Goal: Transaction & Acquisition: Purchase product/service

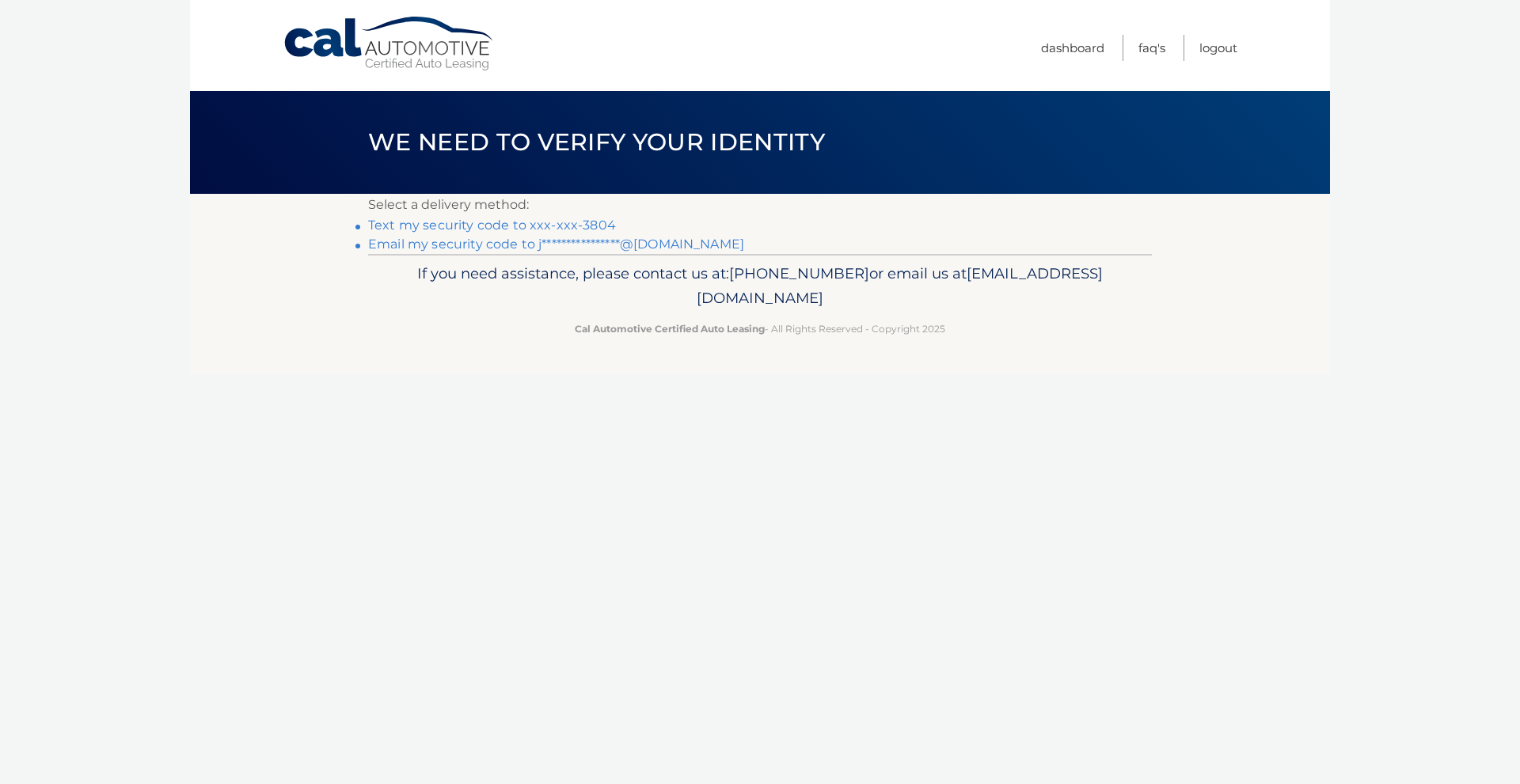
click at [601, 222] on link "Text my security code to xxx-xxx-3804" at bounding box center [492, 225] width 248 height 15
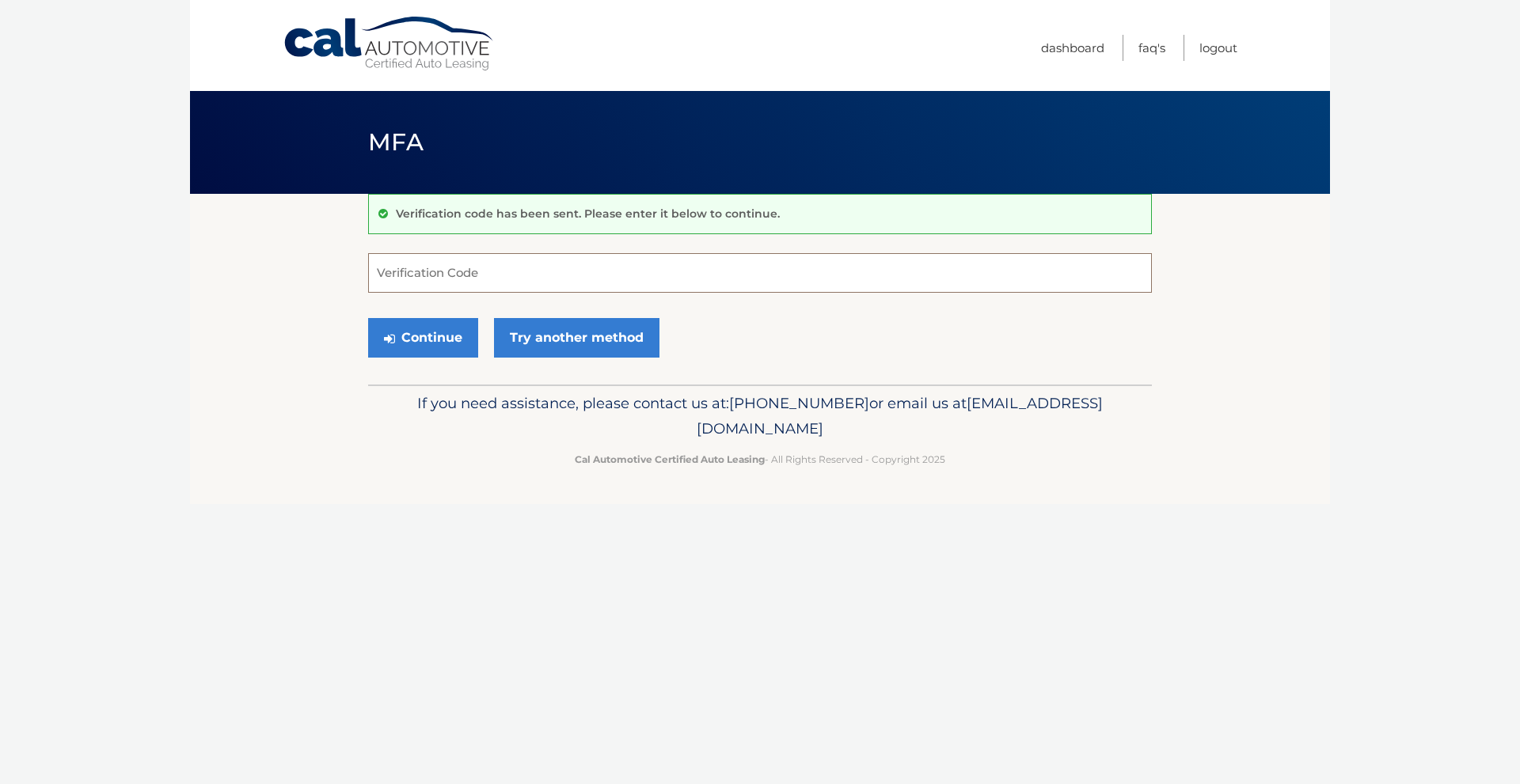
click at [400, 271] on input "Verification Code" at bounding box center [760, 272] width 783 height 40
type input "069978"
click at [409, 348] on button "Continue" at bounding box center [423, 338] width 110 height 40
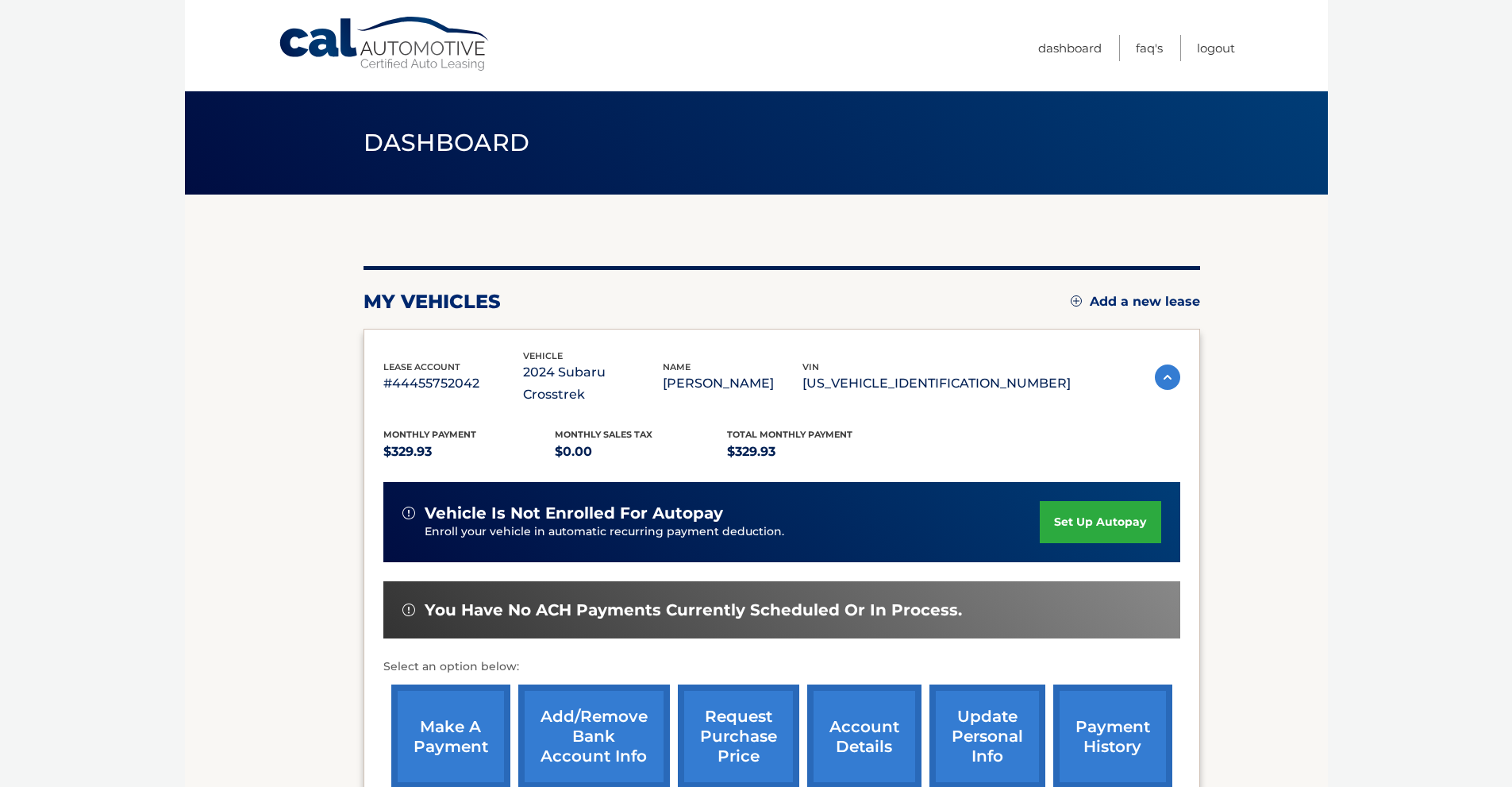
click at [436, 717] on link "make a payment" at bounding box center [450, 736] width 119 height 104
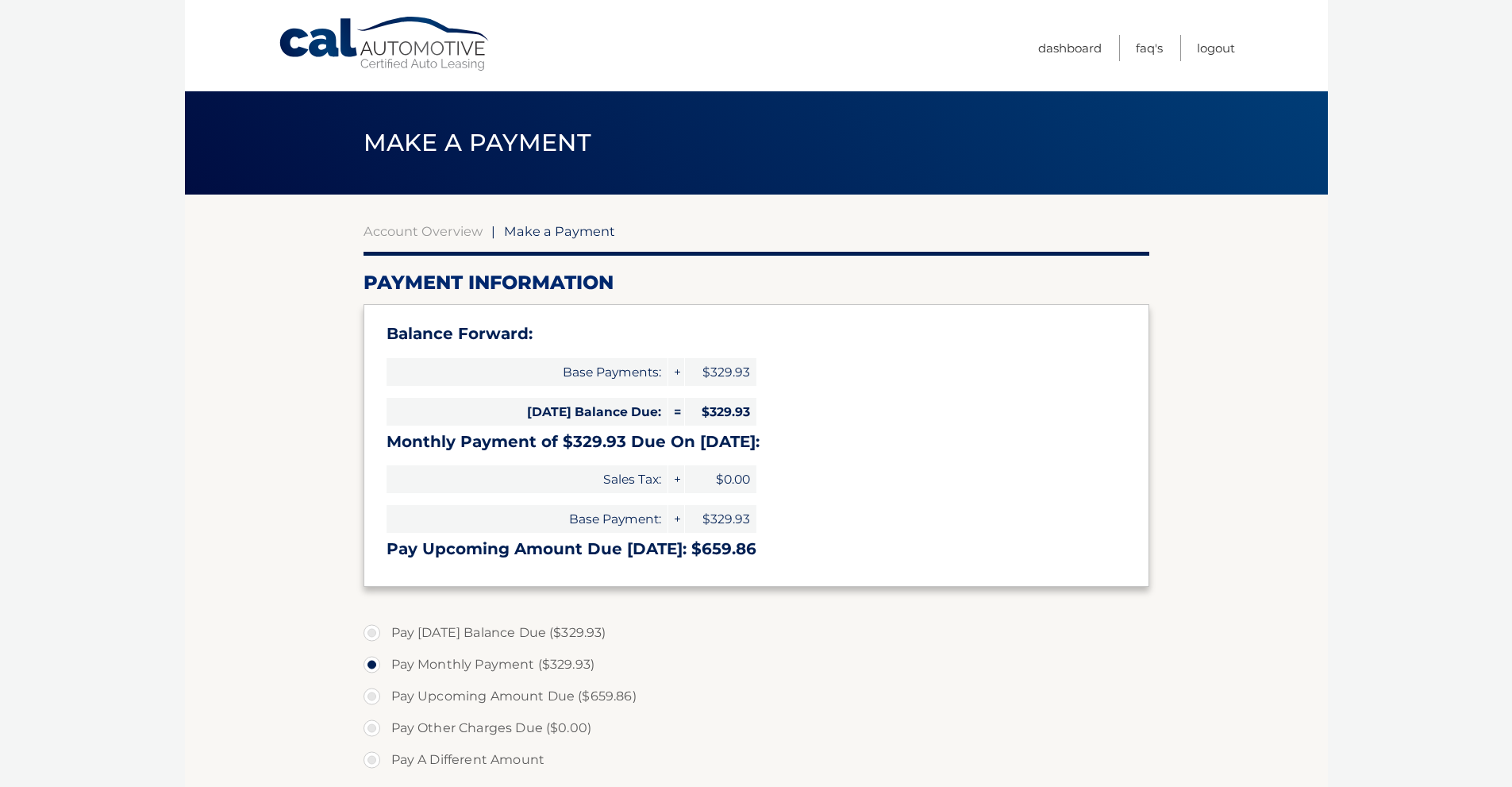
select select "OGU3YzI4MmUtMDAxMy00ODlhLWE4NjUtMjhlOGE3YTkzNjZk"
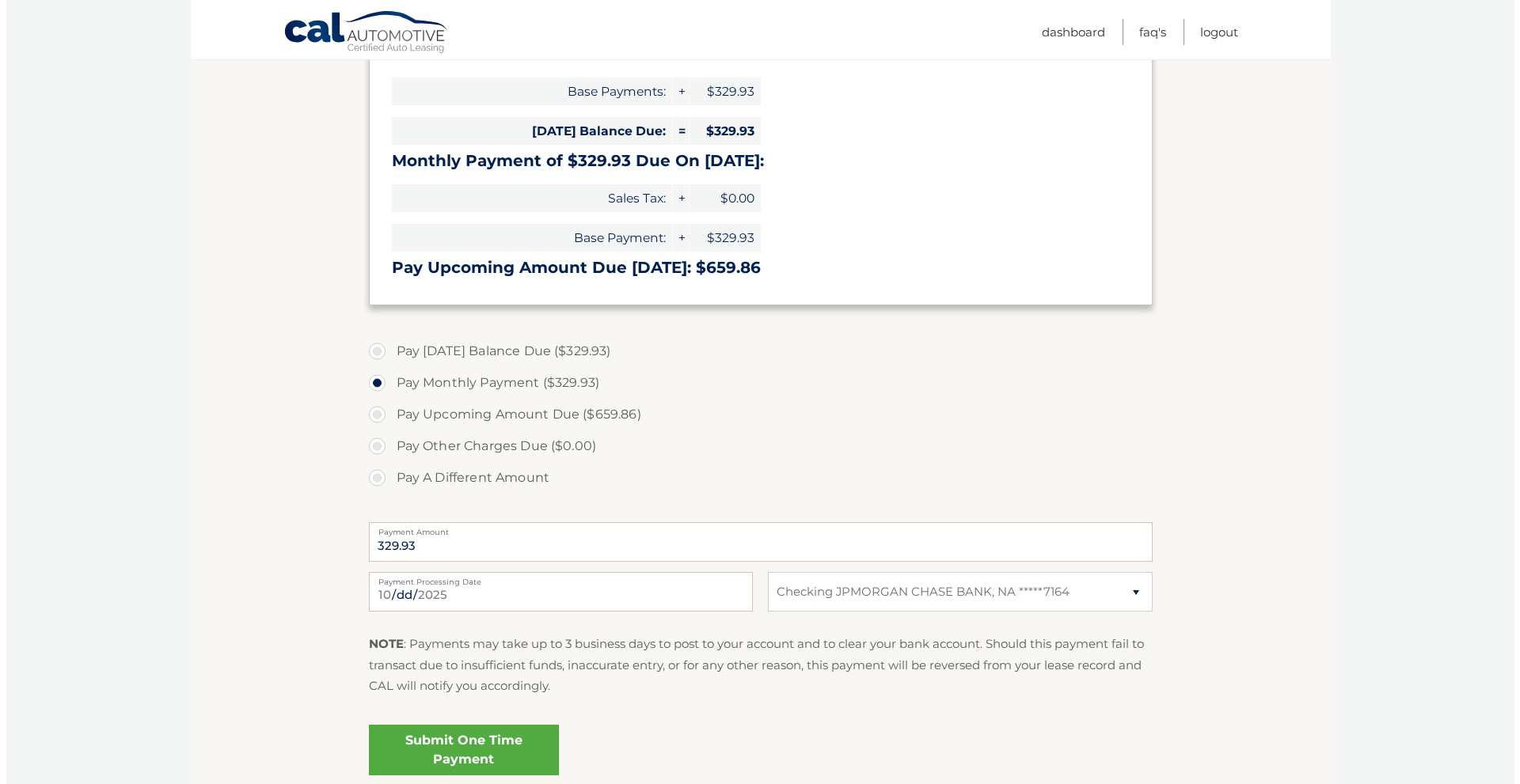
scroll to position [316, 0]
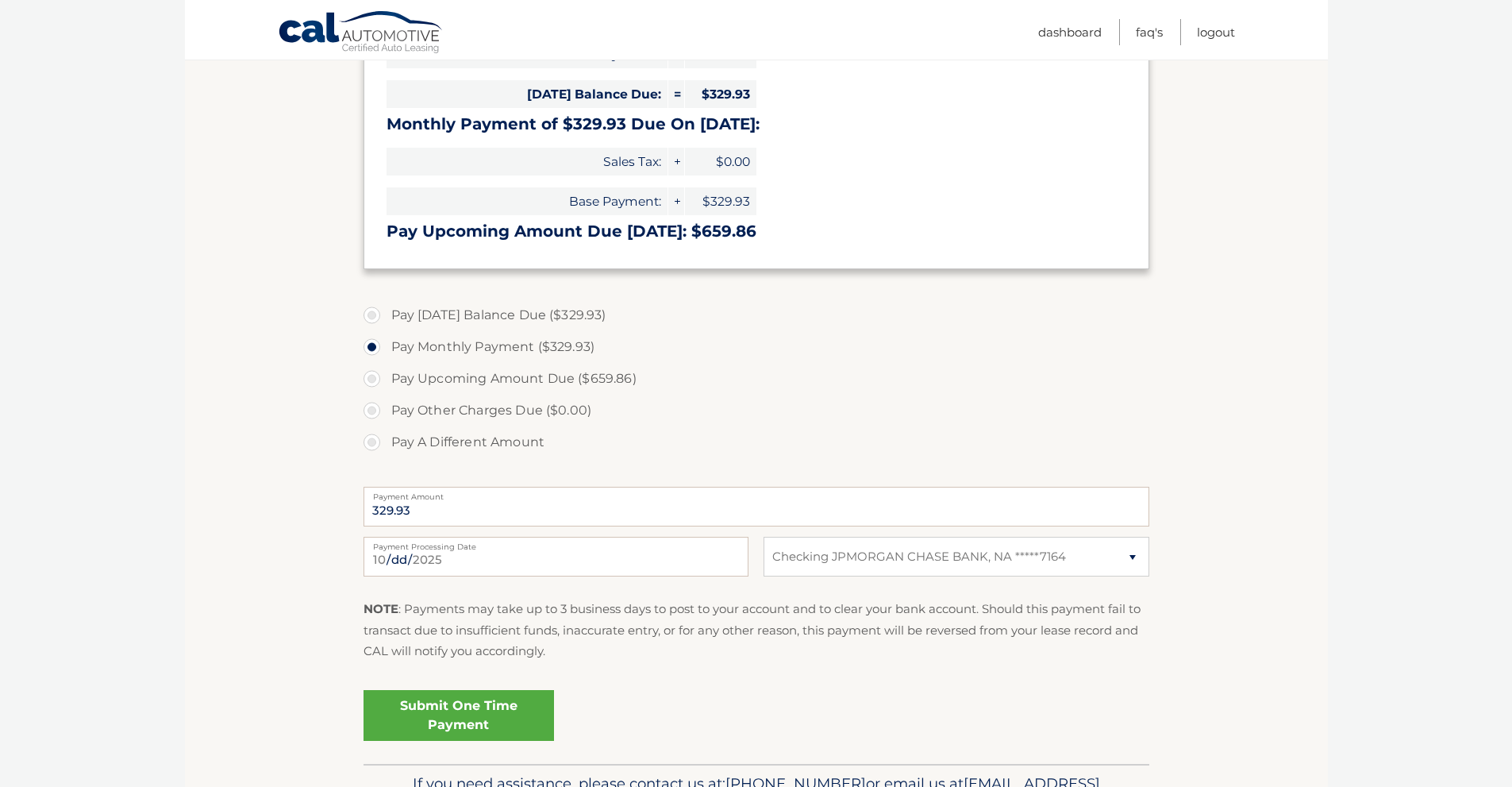
click at [506, 699] on link "Submit One Time Payment" at bounding box center [458, 715] width 191 height 51
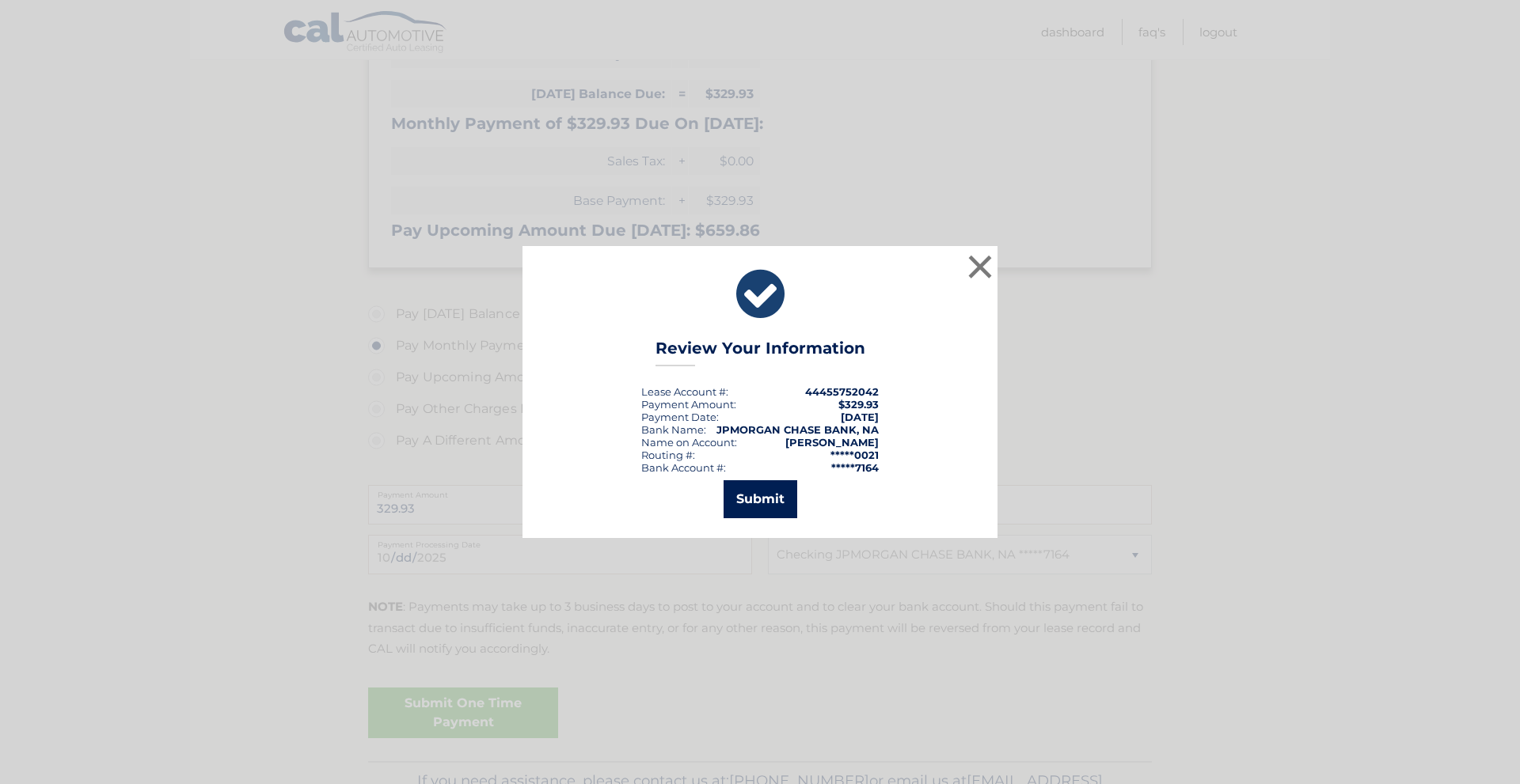
click at [759, 506] on button "Submit" at bounding box center [760, 499] width 73 height 38
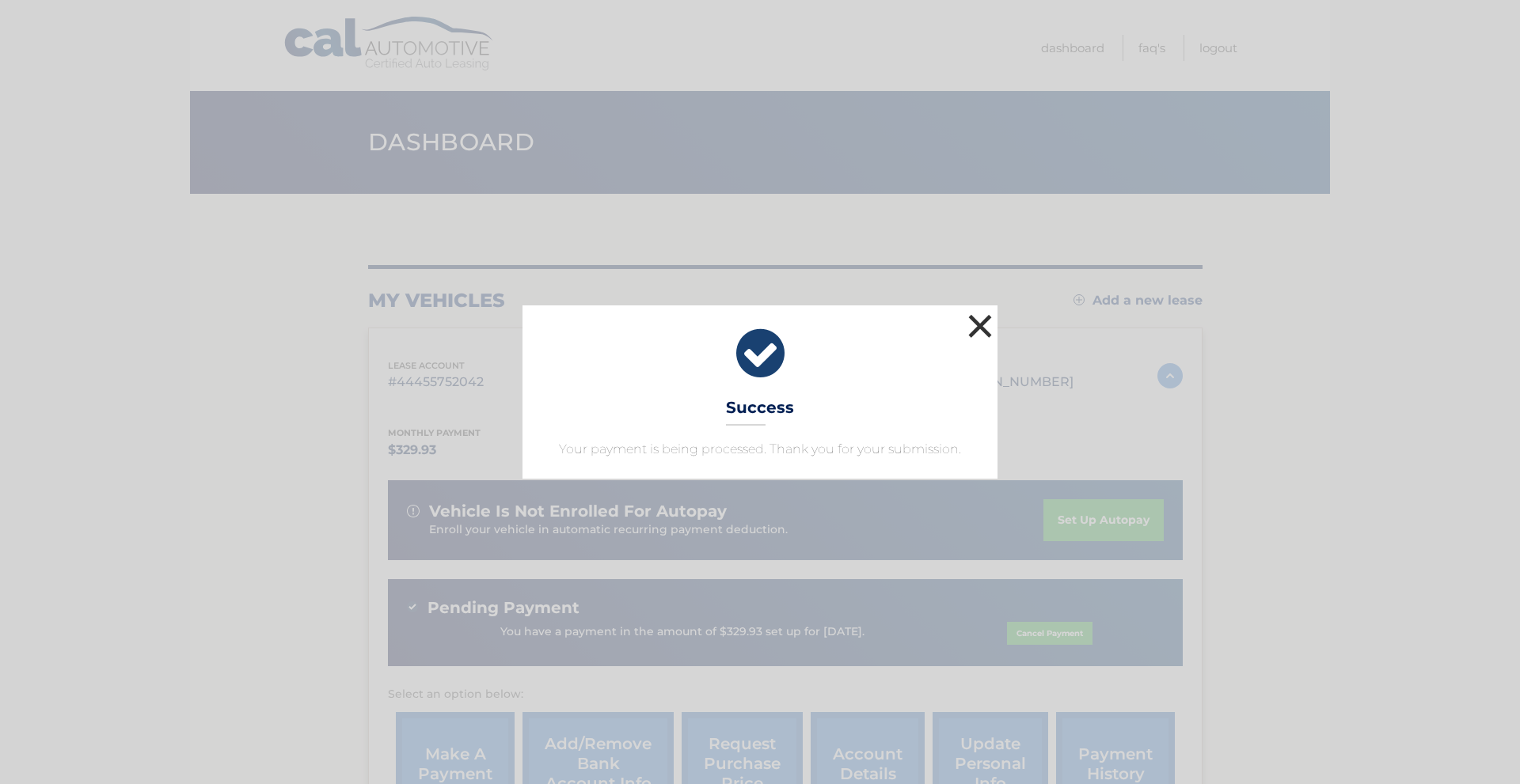
click at [970, 331] on button "×" at bounding box center [980, 326] width 32 height 32
